Goal: Communication & Community: Answer question/provide support

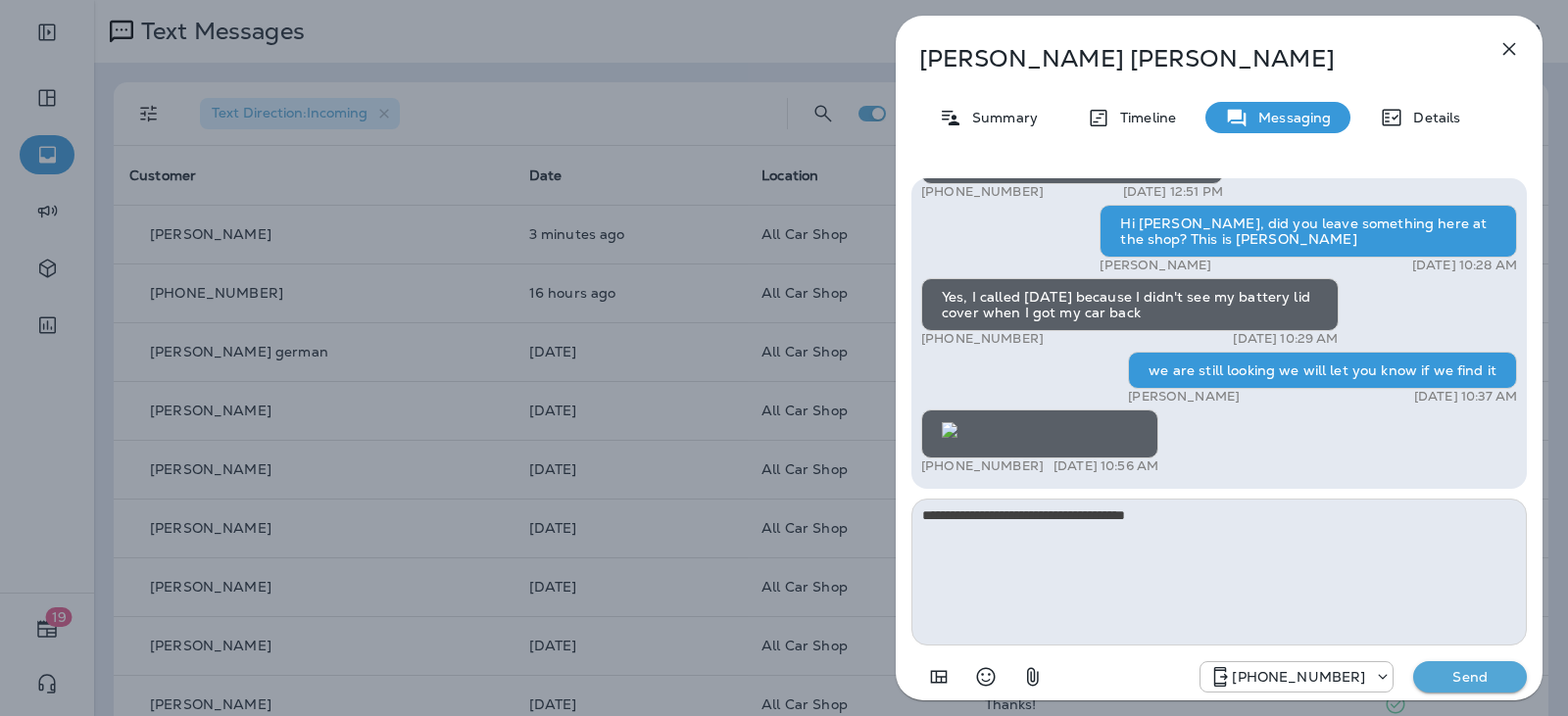
scroll to position [1, 0]
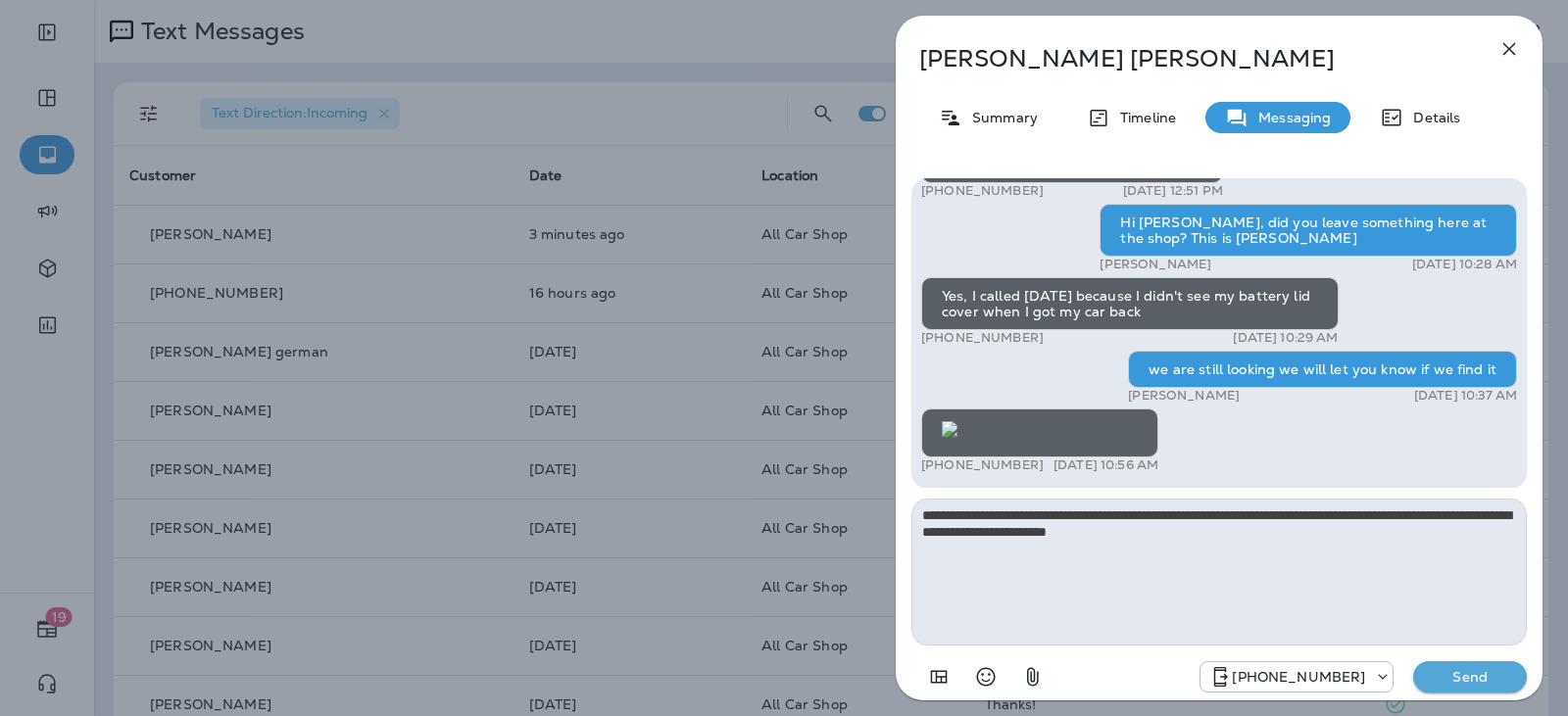
drag, startPoint x: 988, startPoint y: 531, endPoint x: 1282, endPoint y: 577, distance: 297.6
click at [1282, 577] on textarea "**********" at bounding box center [1218, 572] width 615 height 147
type textarea "**********"
click at [1486, 676] on p "Send" at bounding box center [1469, 677] width 82 height 18
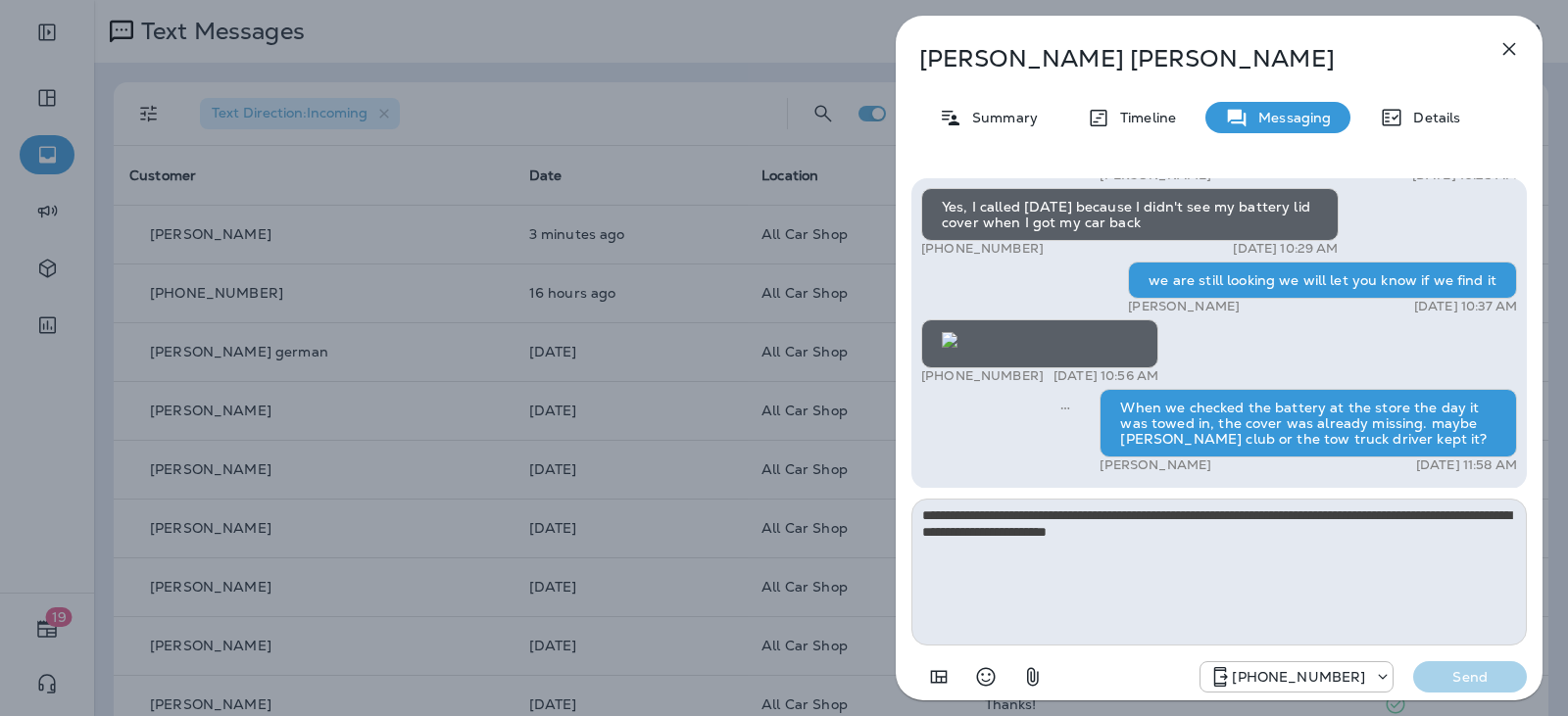
click at [1510, 50] on icon "button" at bounding box center [1509, 49] width 13 height 13
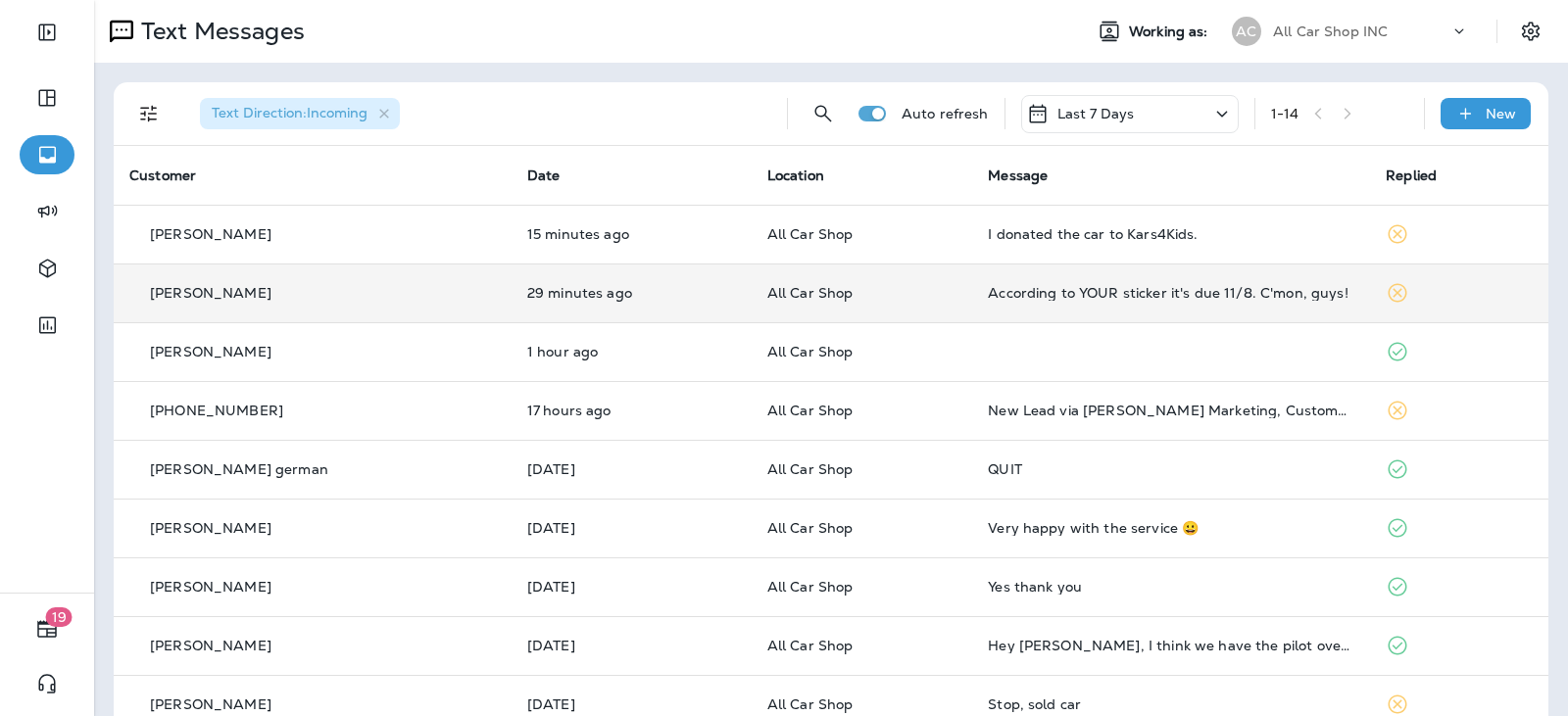
click at [1224, 301] on td "According to YOUR sticker it's due 11/8. C'mon, guys!" at bounding box center [1170, 293] width 398 height 59
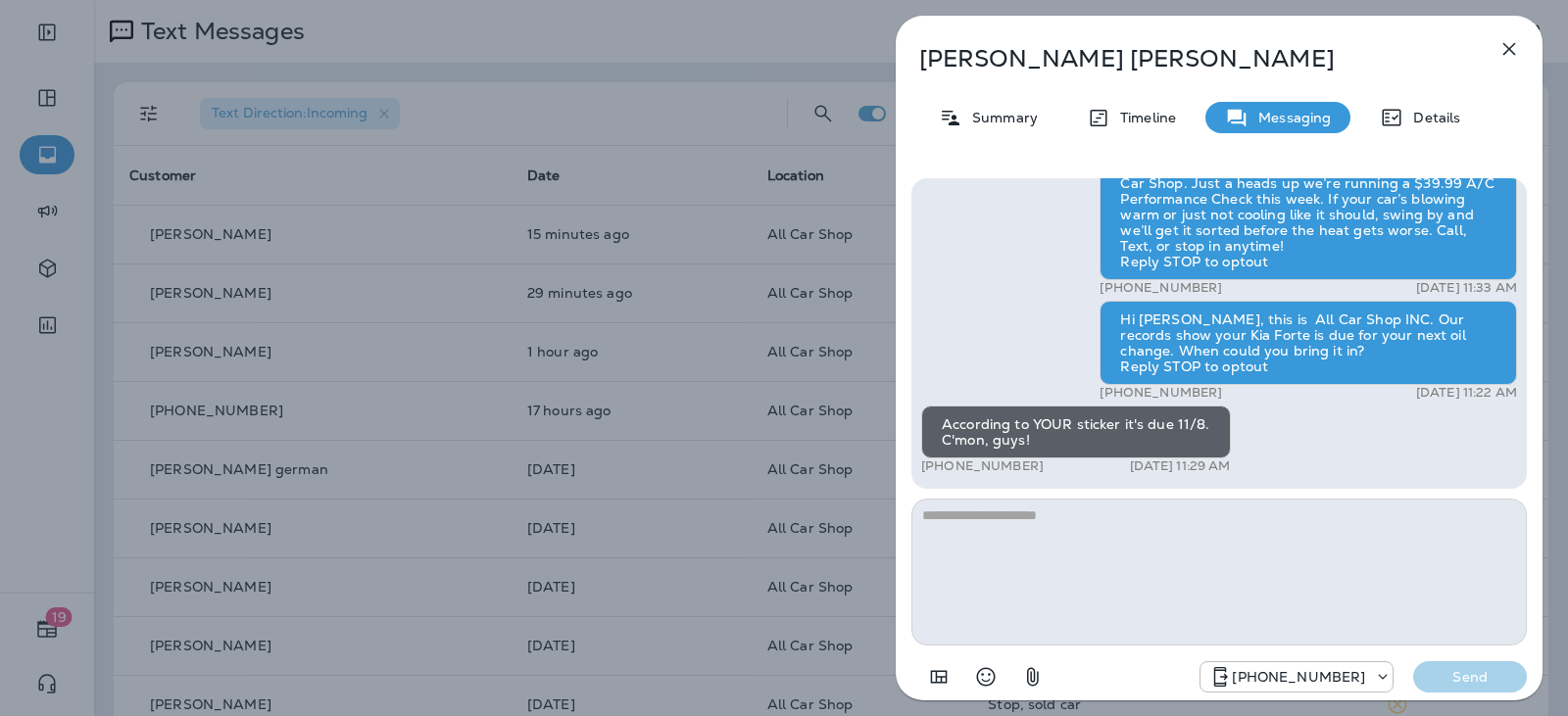
click at [951, 527] on textarea at bounding box center [1218, 572] width 615 height 147
click at [1006, 535] on textarea at bounding box center [1218, 572] width 615 height 147
click at [980, 516] on textarea at bounding box center [1218, 572] width 615 height 147
type textarea "**********"
click at [1450, 676] on p "Send" at bounding box center [1469, 677] width 82 height 18
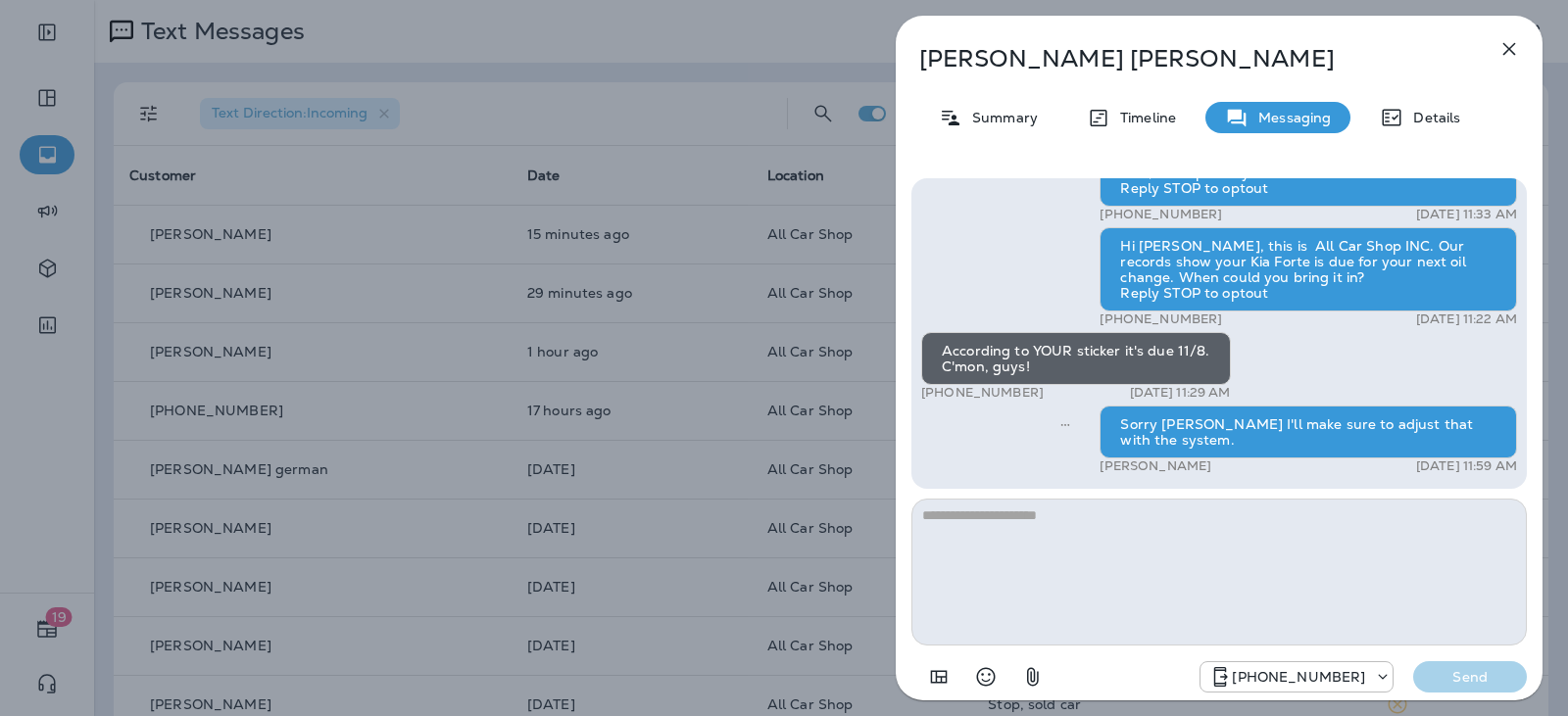
click at [1510, 45] on icon "button" at bounding box center [1509, 49] width 24 height 24
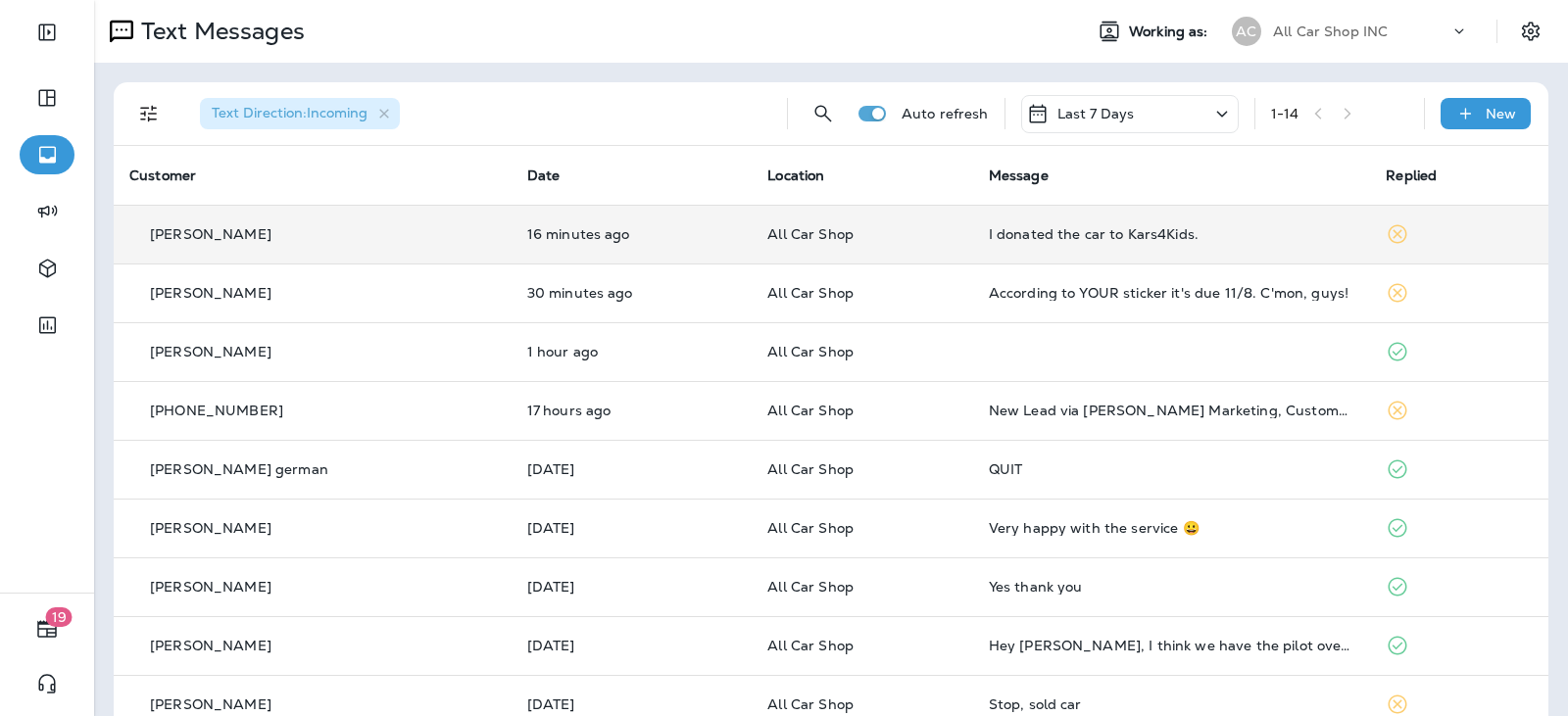
click at [988, 235] on div "I donated the car to Kars4Kids." at bounding box center [1171, 234] width 366 height 16
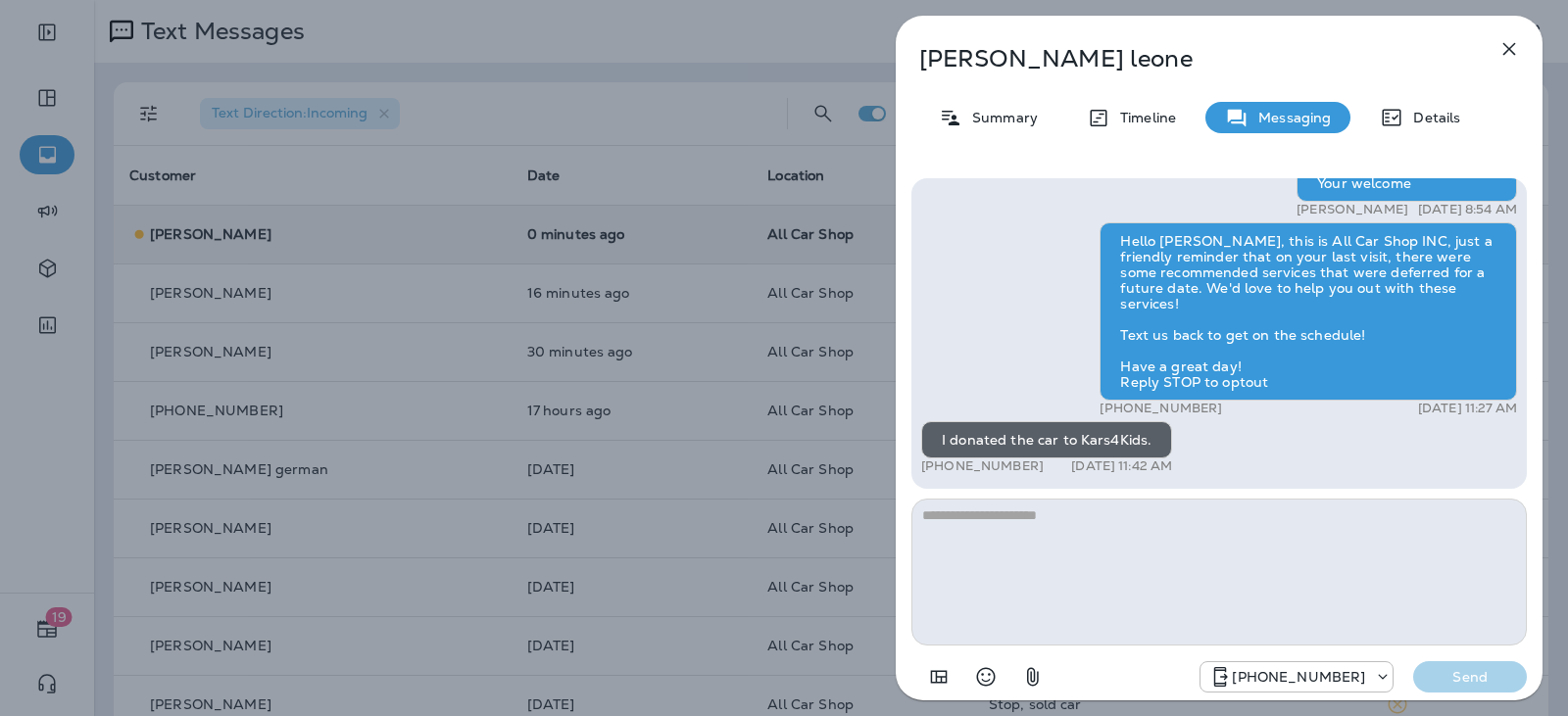
click at [1060, 535] on textarea at bounding box center [1218, 572] width 615 height 147
click at [1053, 524] on textarea at bounding box center [1218, 572] width 615 height 147
type textarea "**********"
click at [994, 126] on div "Summary" at bounding box center [988, 118] width 138 height 32
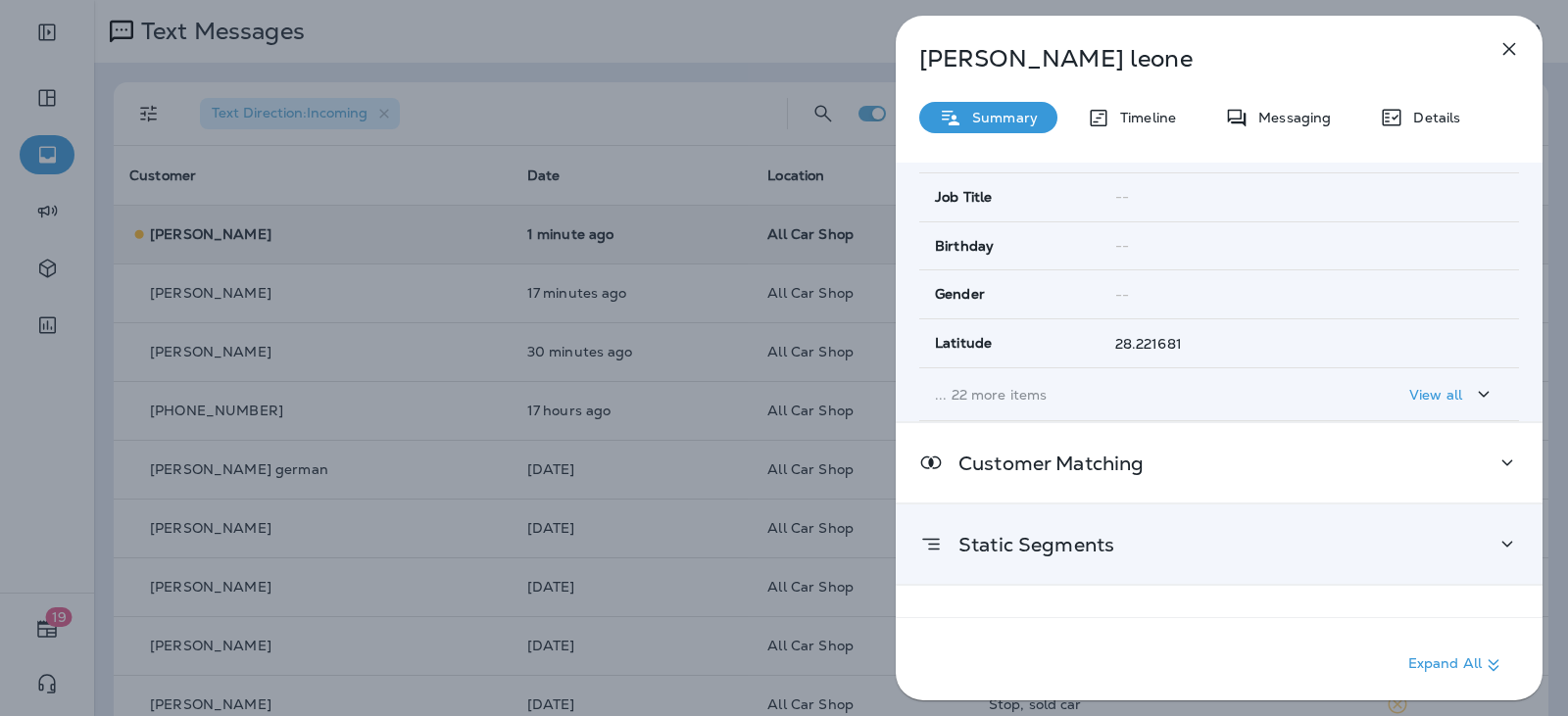
scroll to position [371, 0]
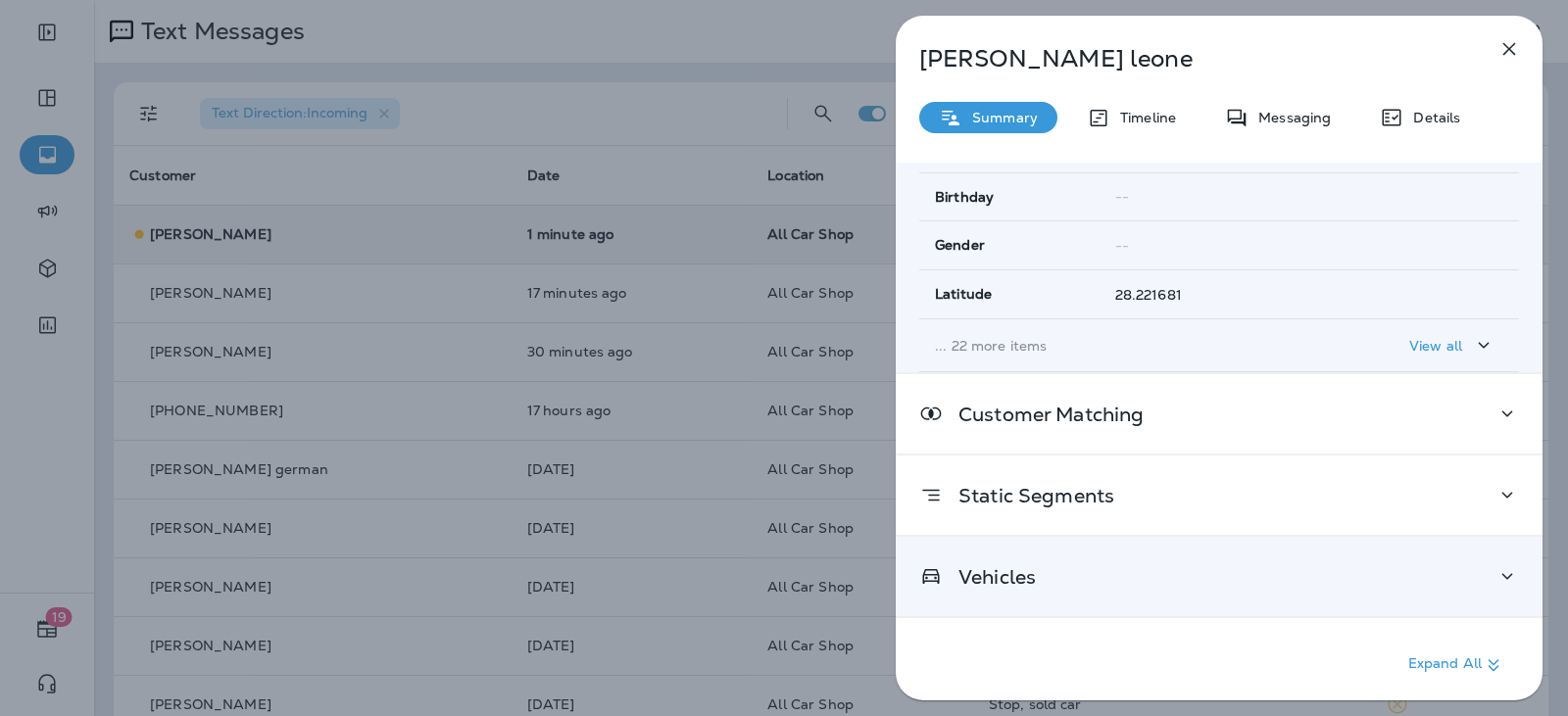
click at [1020, 573] on p "Vehicles" at bounding box center [989, 578] width 93 height 16
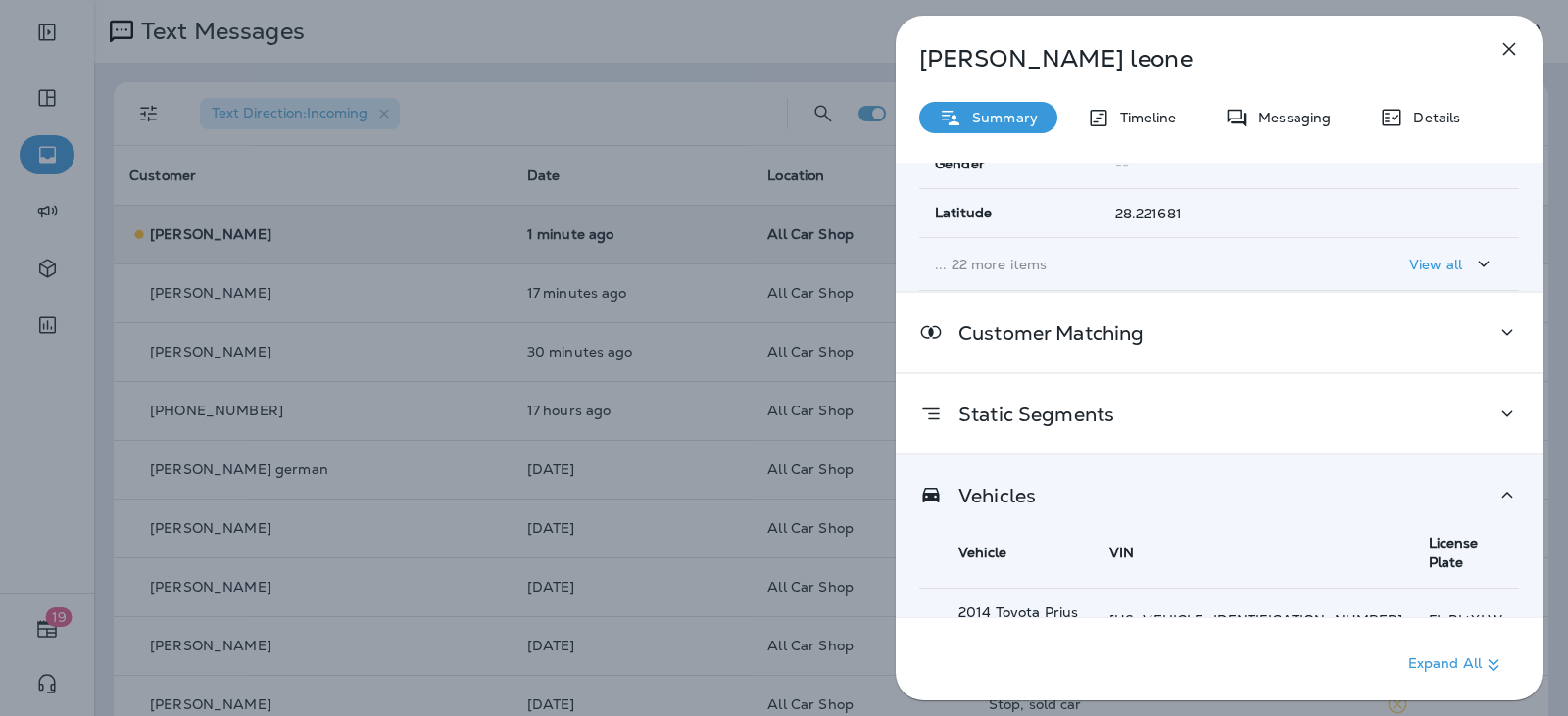
click at [1471, 486] on div "Vehicles" at bounding box center [1218, 495] width 599 height 25
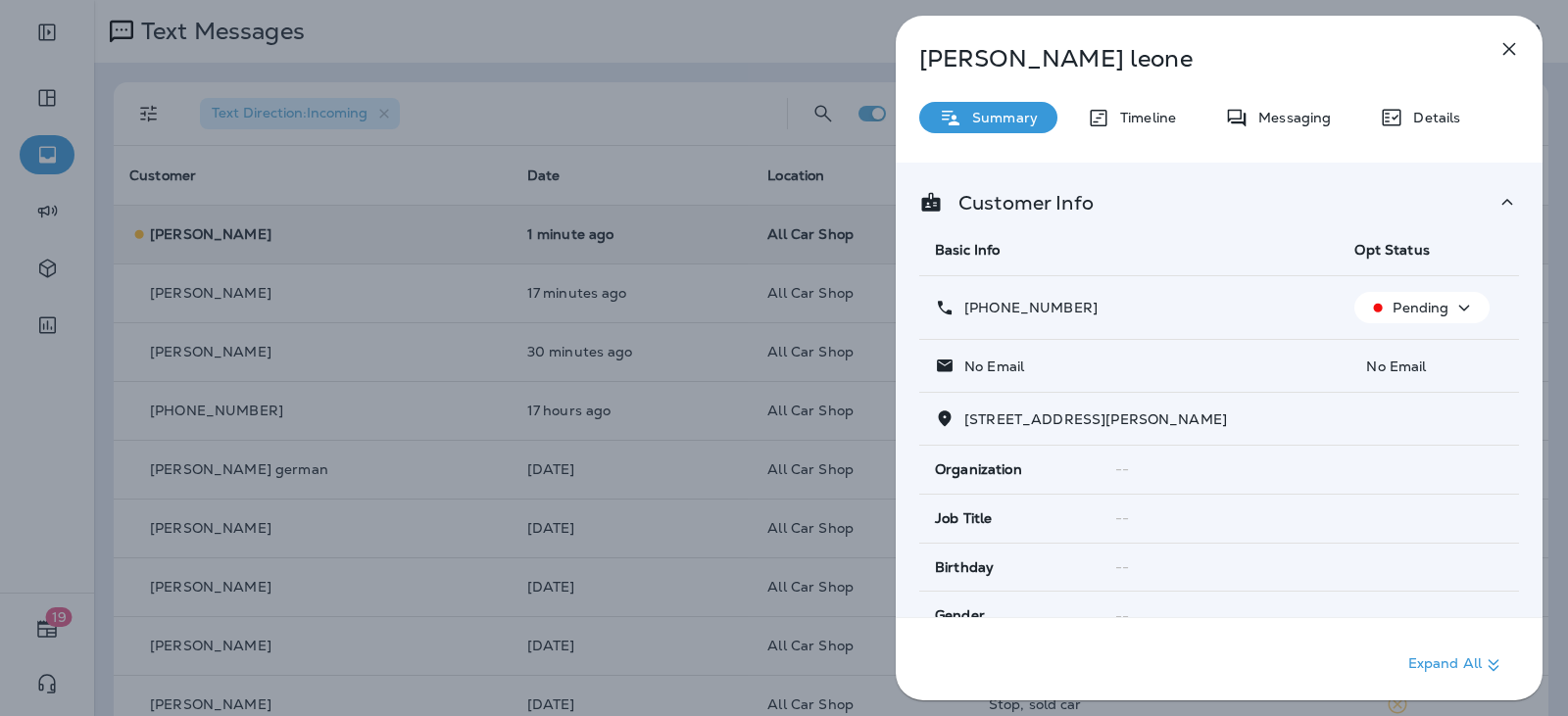
scroll to position [0, 0]
click at [1499, 53] on icon "button" at bounding box center [1509, 49] width 24 height 24
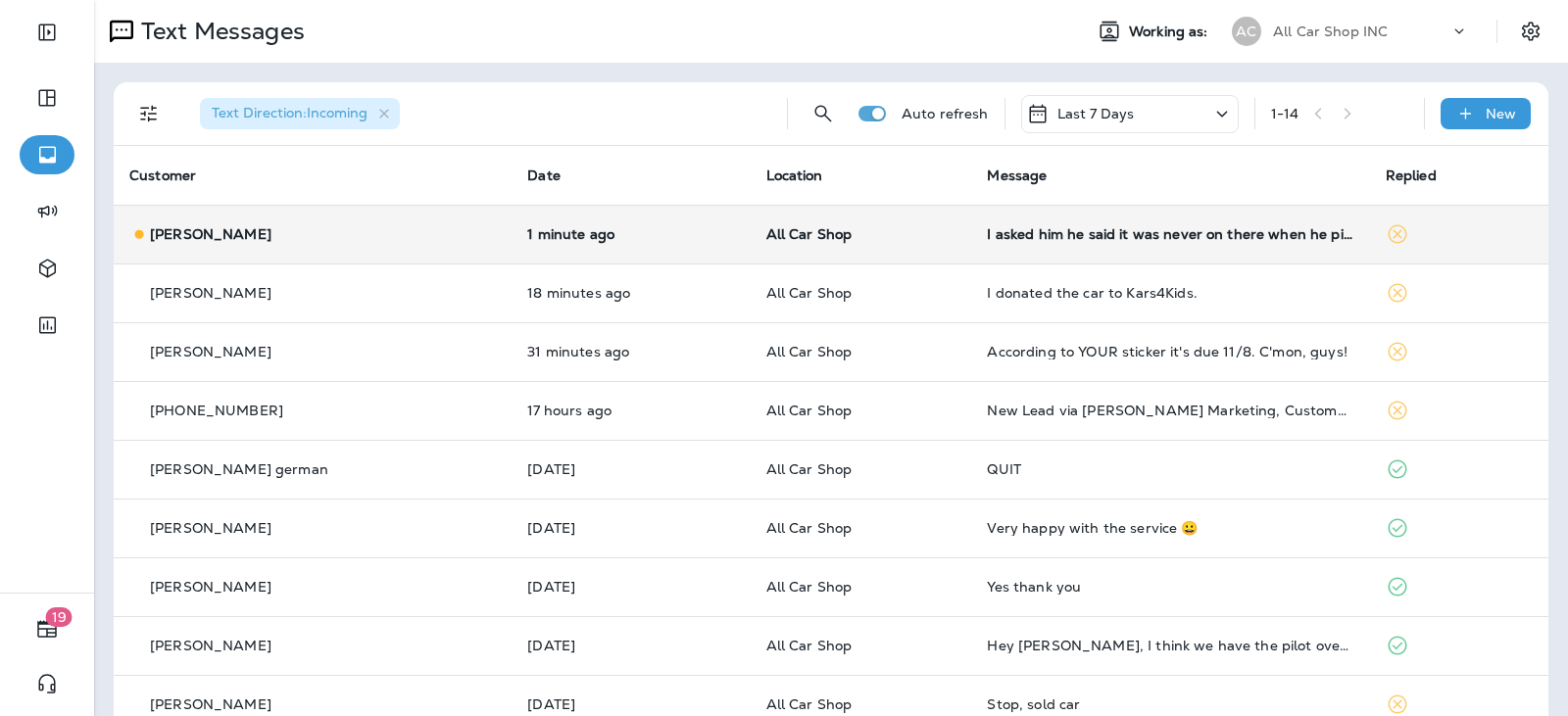
click at [986, 239] on div "I asked him he said it was never on there when he picked it up" at bounding box center [1169, 234] width 366 height 16
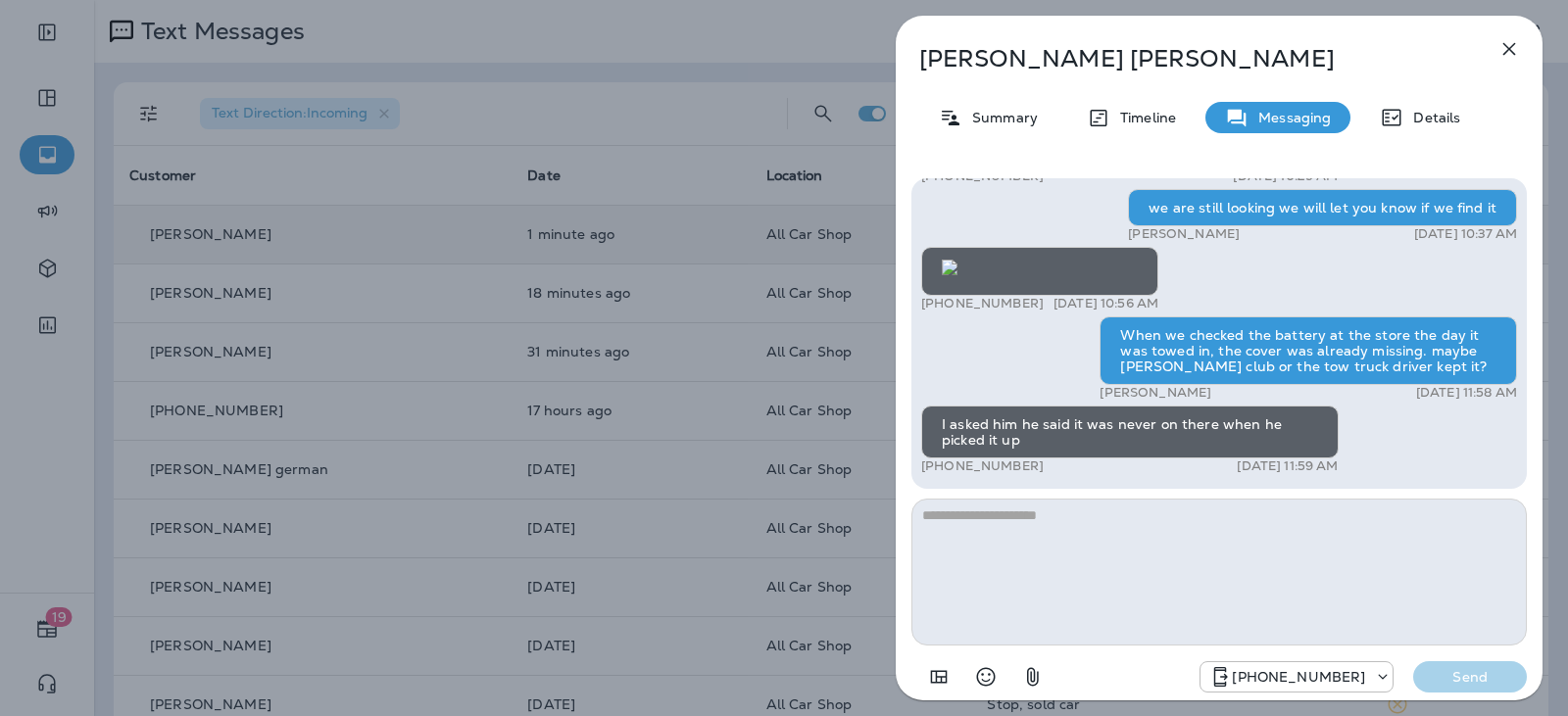
click at [987, 521] on textarea at bounding box center [1218, 572] width 615 height 147
type textarea "**********"
drag, startPoint x: 1450, startPoint y: 685, endPoint x: 1398, endPoint y: 666, distance: 55.4
click at [1450, 685] on p "Send" at bounding box center [1469, 677] width 82 height 18
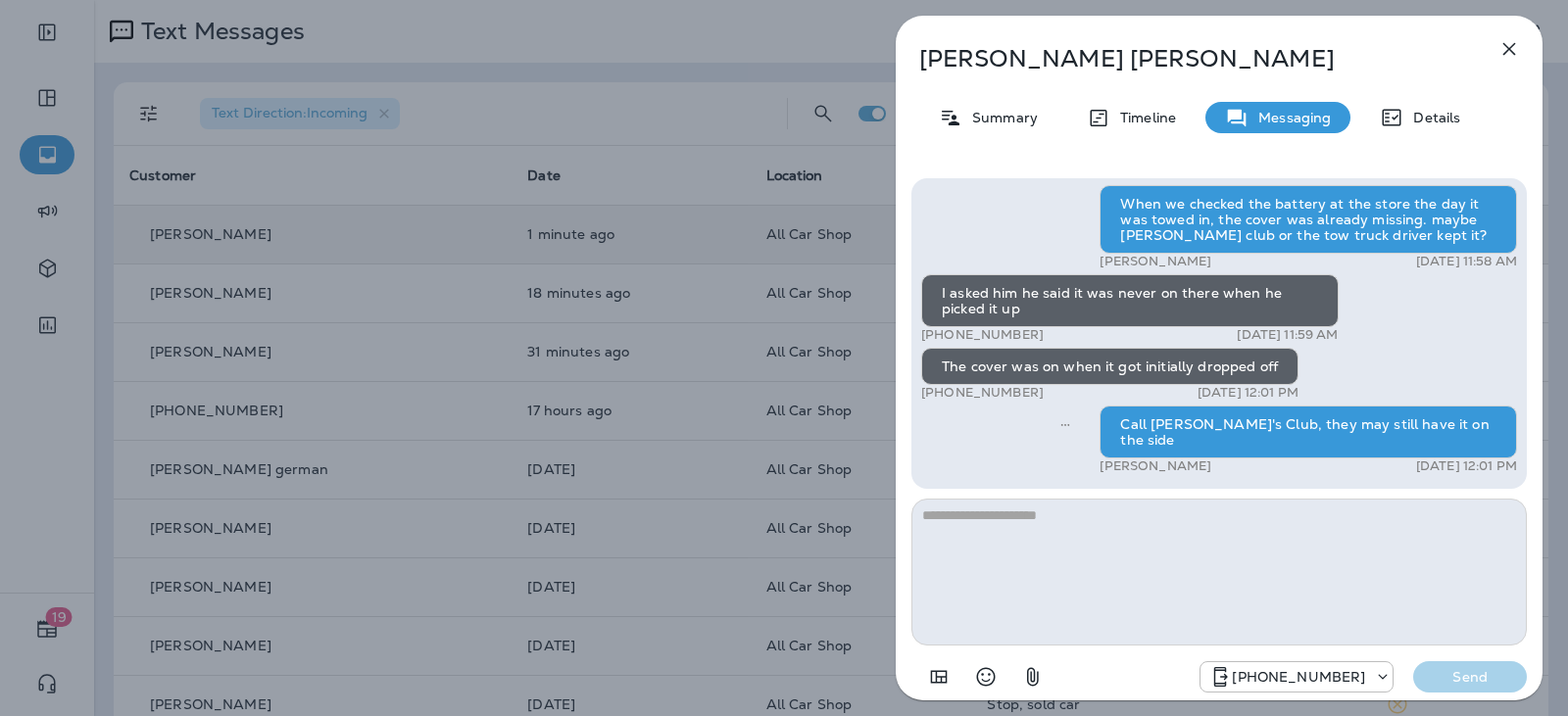
click at [1507, 50] on icon "button" at bounding box center [1509, 49] width 13 height 13
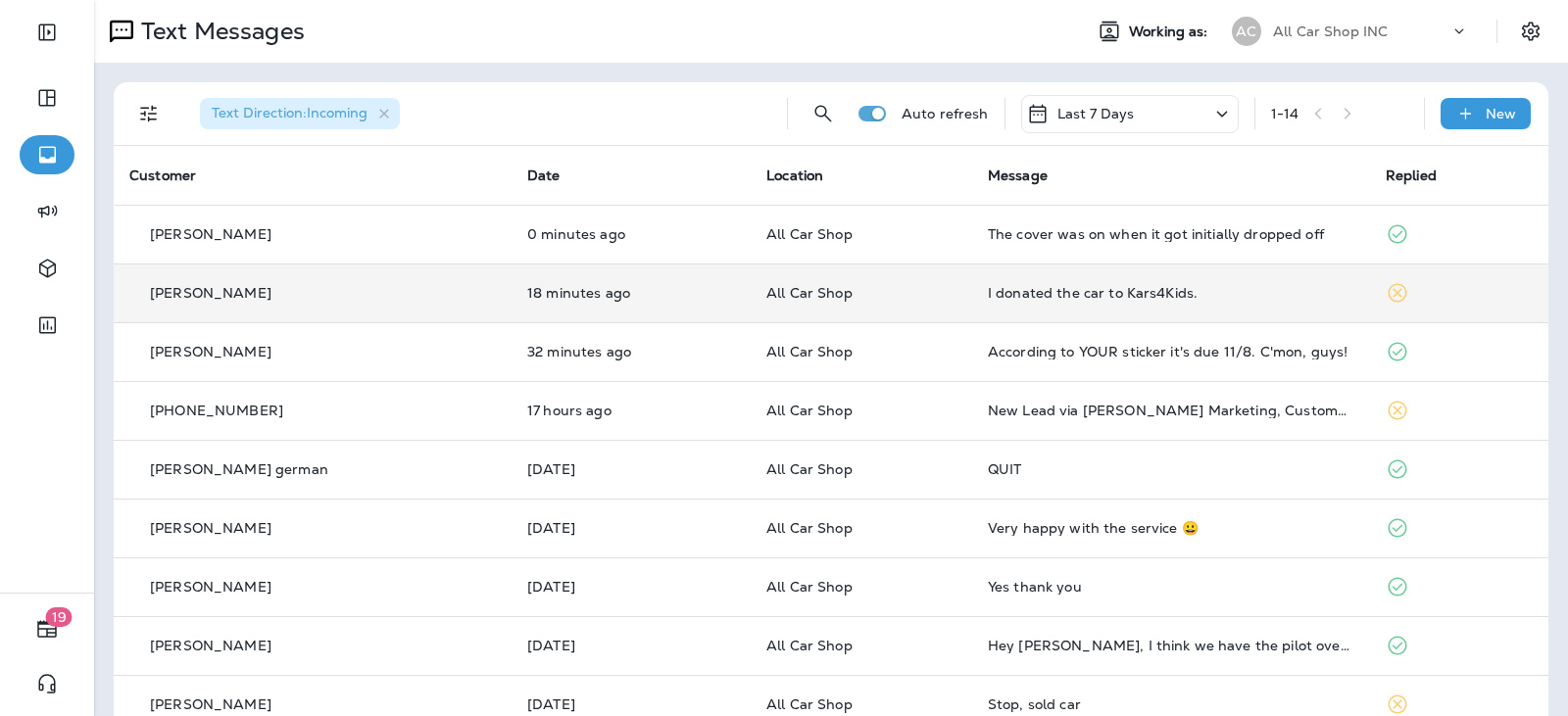
click at [885, 295] on p "All Car Shop" at bounding box center [861, 293] width 191 height 16
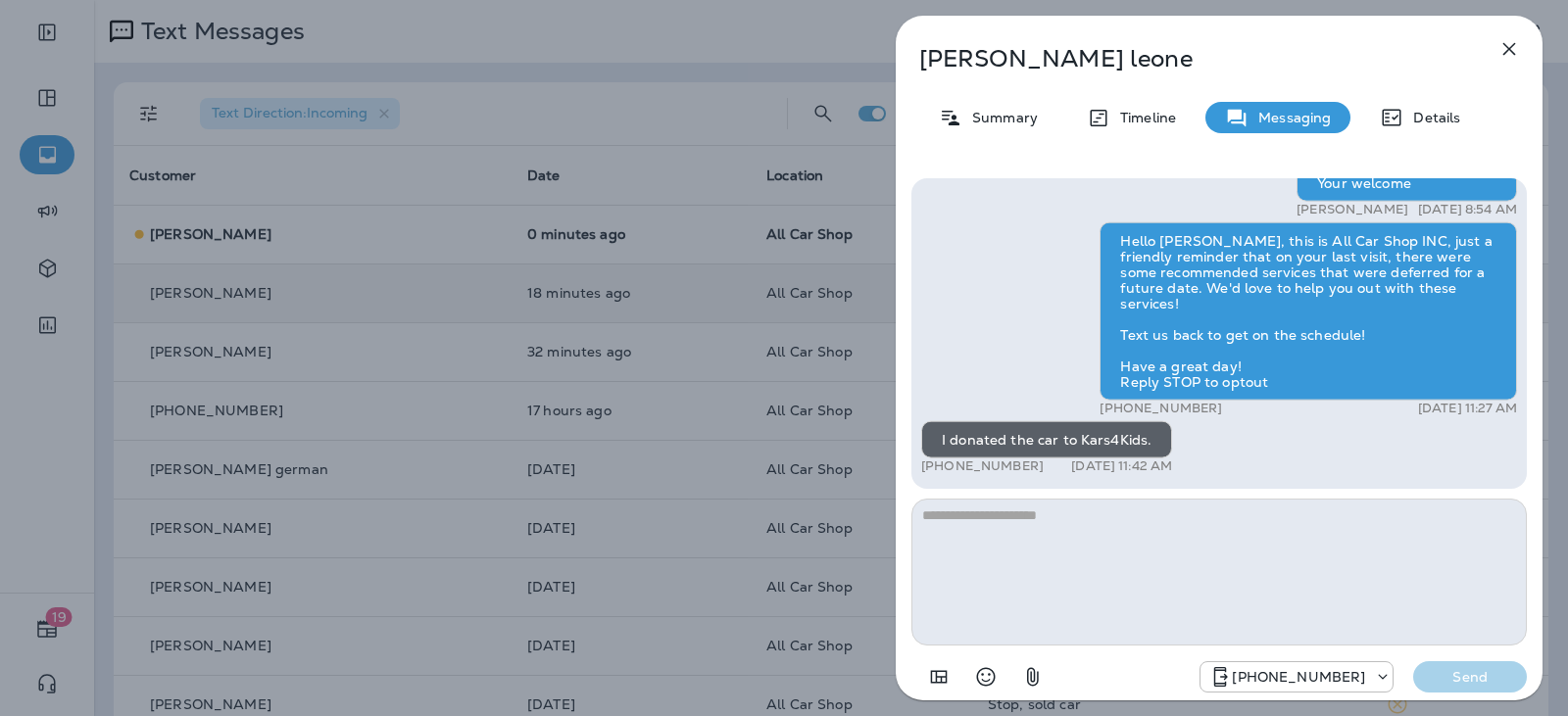
click at [1034, 510] on textarea at bounding box center [1218, 572] width 615 height 147
type textarea "**********"
click at [1488, 693] on div "+16892654479 Send" at bounding box center [1218, 672] width 615 height 51
click at [1446, 673] on p "Send" at bounding box center [1469, 677] width 82 height 18
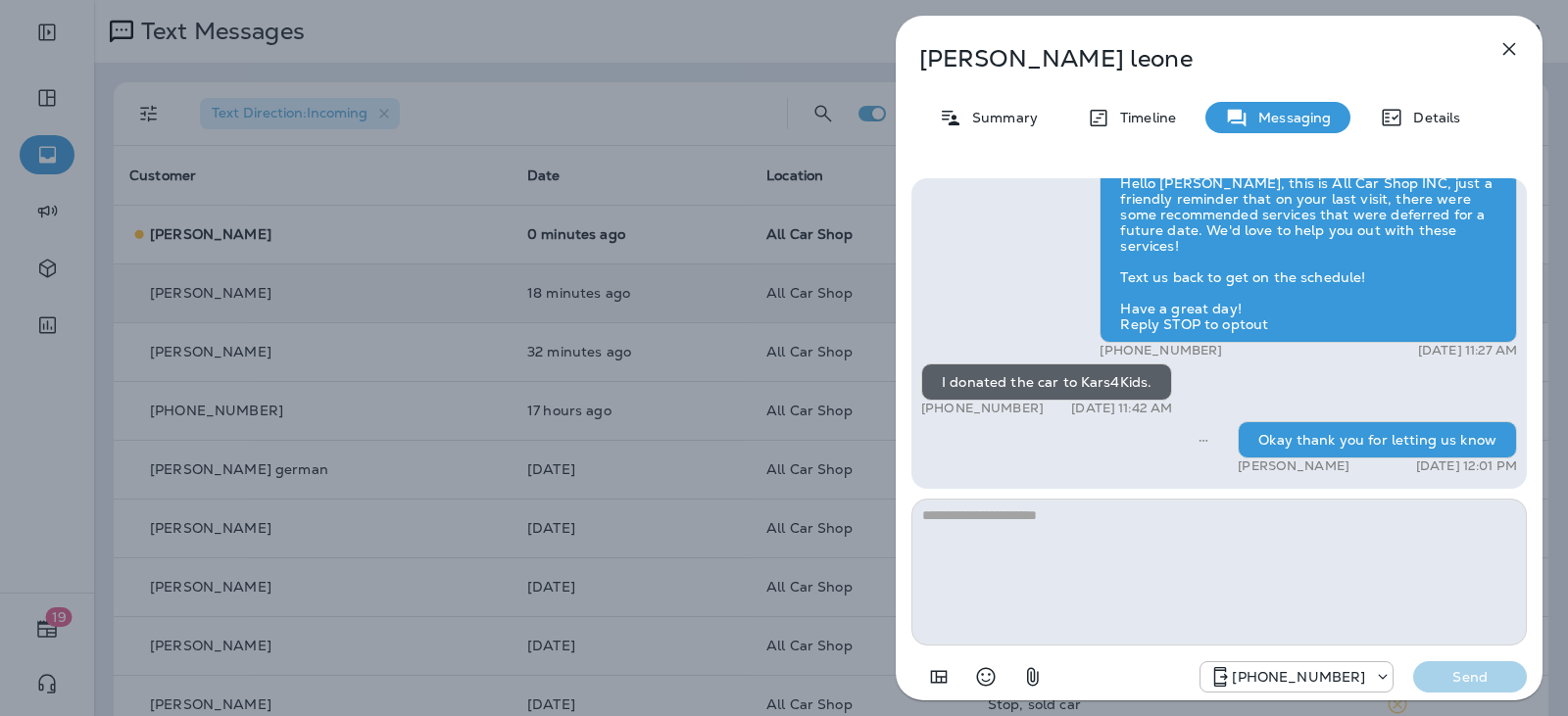
click at [1505, 43] on icon "button" at bounding box center [1509, 49] width 24 height 24
